Goal: Navigation & Orientation: Find specific page/section

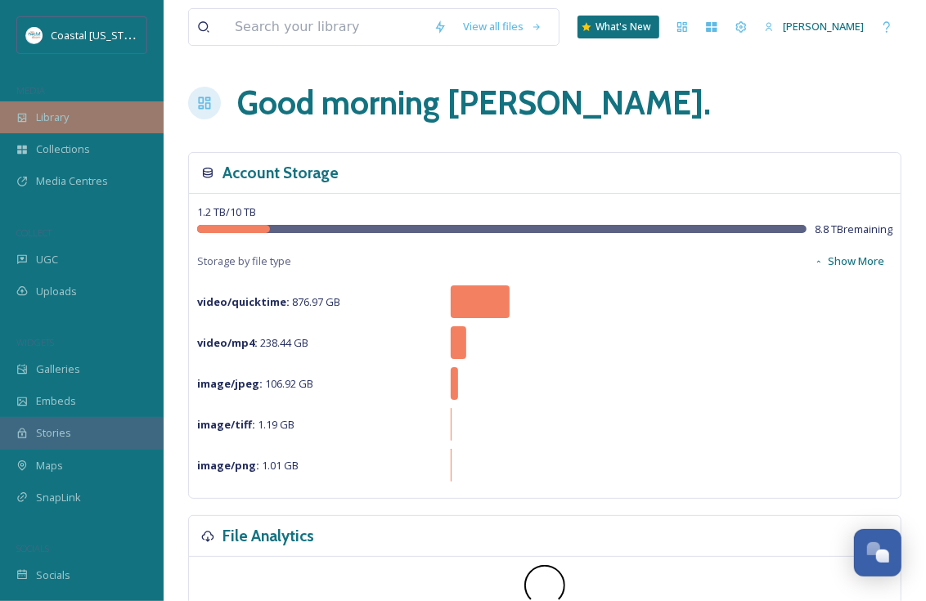
click at [52, 127] on div "Library" at bounding box center [82, 117] width 164 height 32
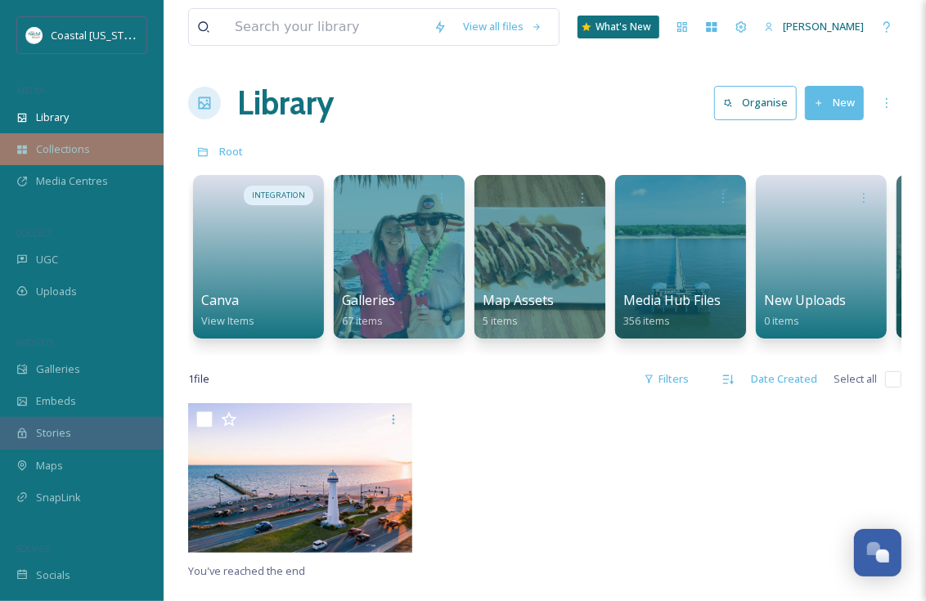
click at [55, 145] on span "Collections" at bounding box center [63, 149] width 54 height 16
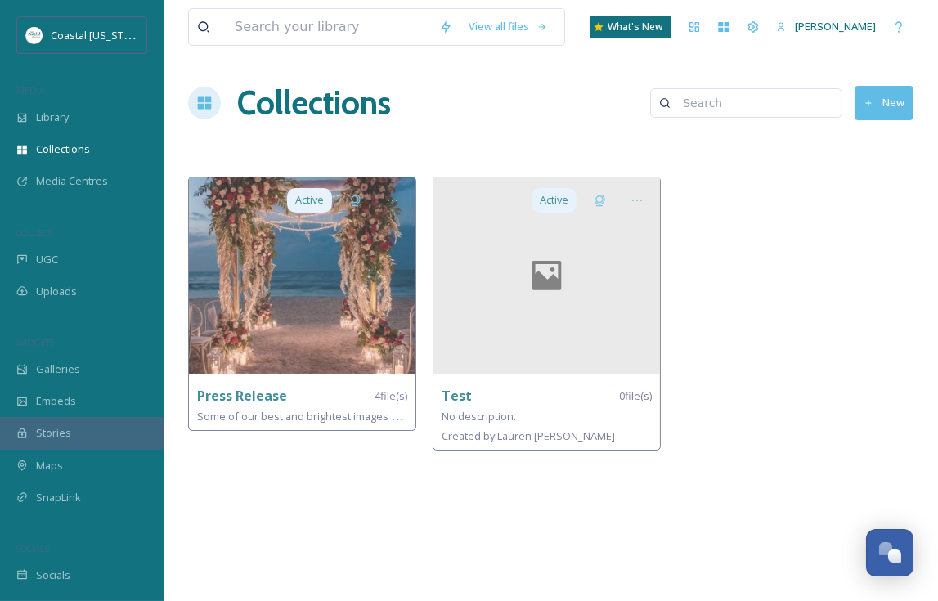
click at [55, 145] on span "Collections" at bounding box center [63, 149] width 54 height 16
